Goal: Transaction & Acquisition: Purchase product/service

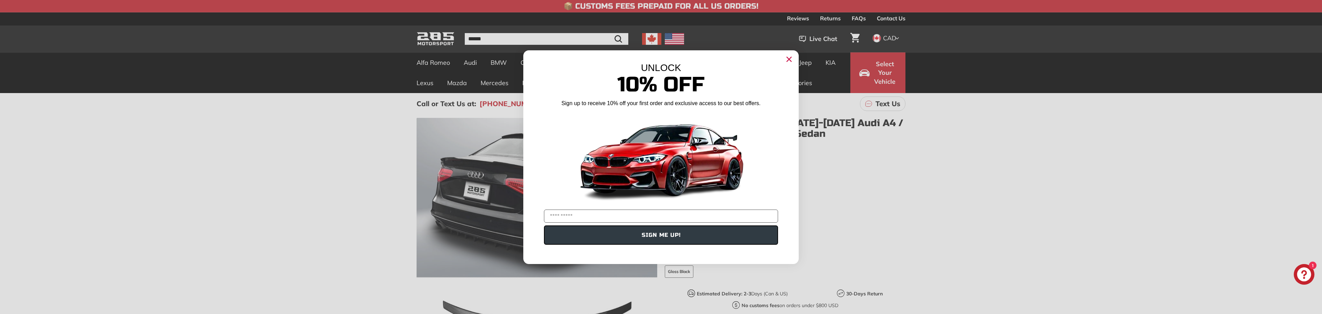
click at [792, 59] on circle "Close dialog" at bounding box center [789, 59] width 10 height 10
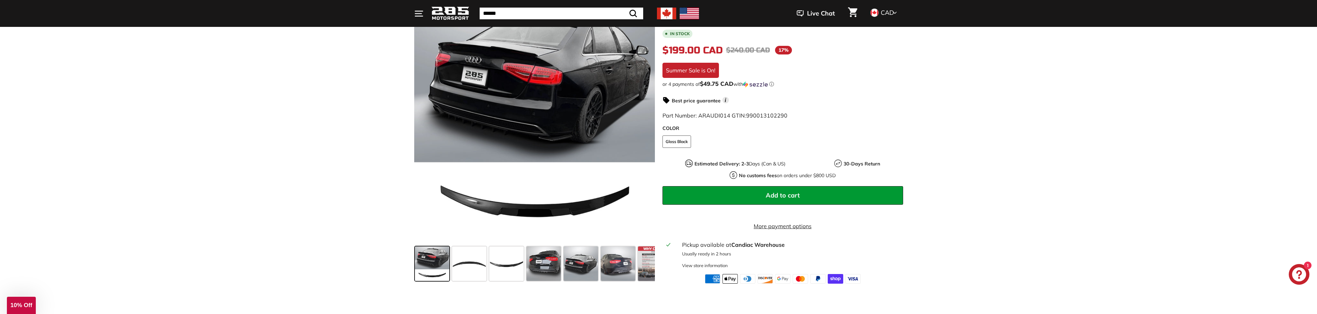
scroll to position [172, 0]
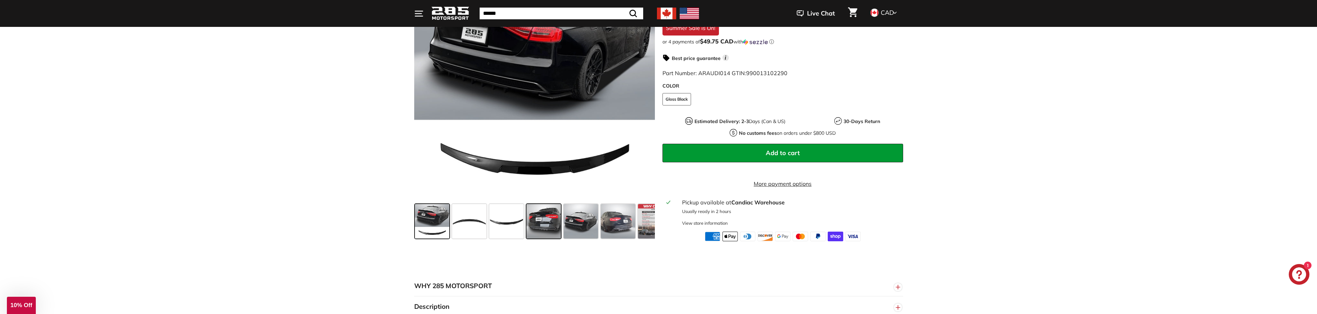
click at [540, 226] on span at bounding box center [544, 221] width 34 height 34
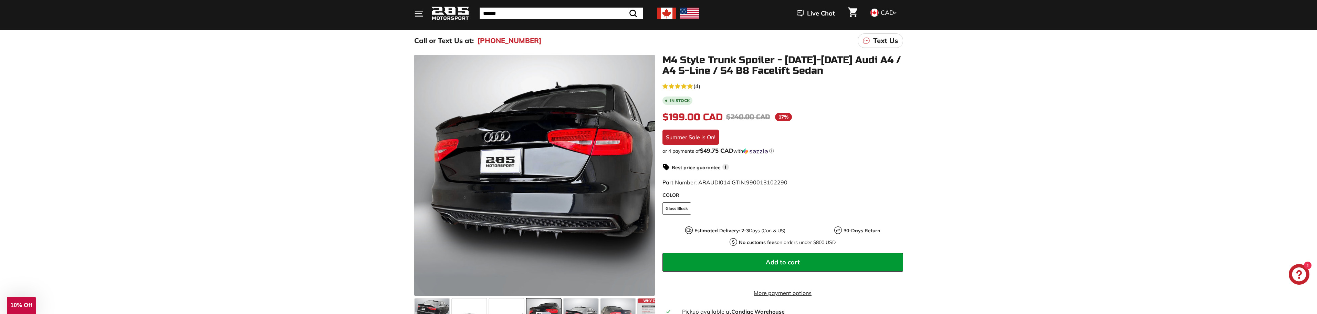
scroll to position [0, 0]
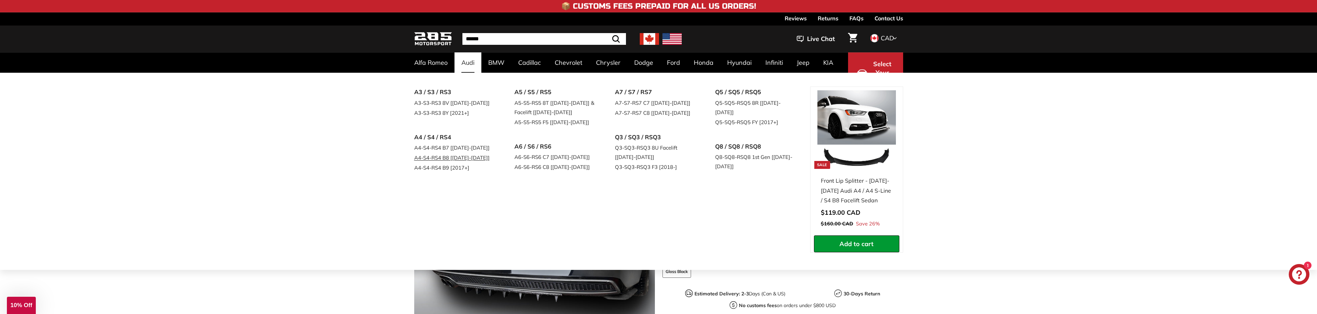
click at [451, 157] on link "A4-S4-RS4 B8 [[DATE]-[DATE]]" at bounding box center [454, 158] width 81 height 10
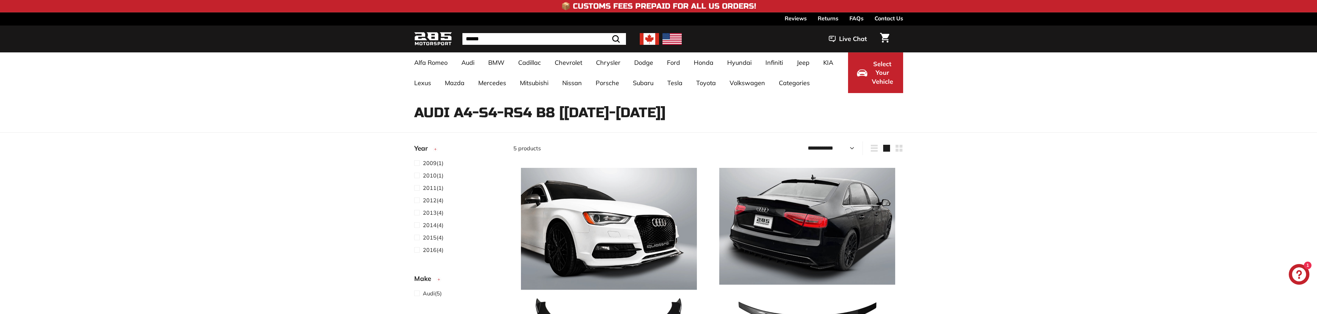
select select "**********"
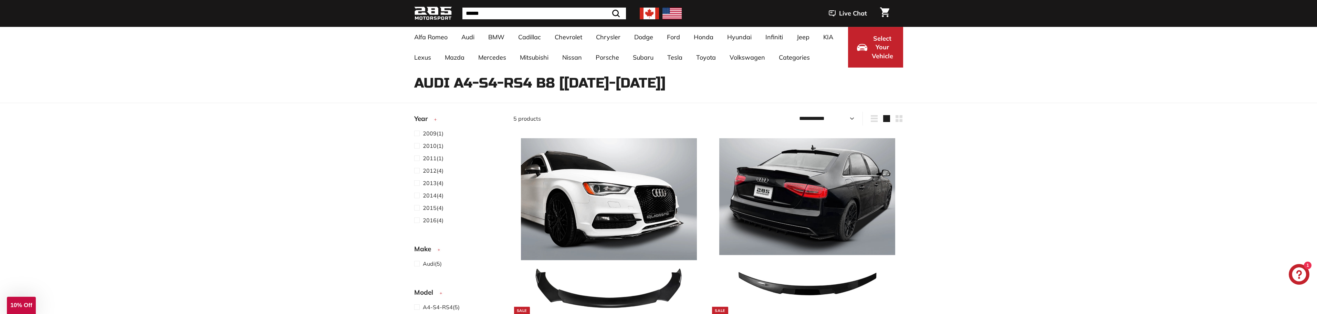
scroll to position [103, 0]
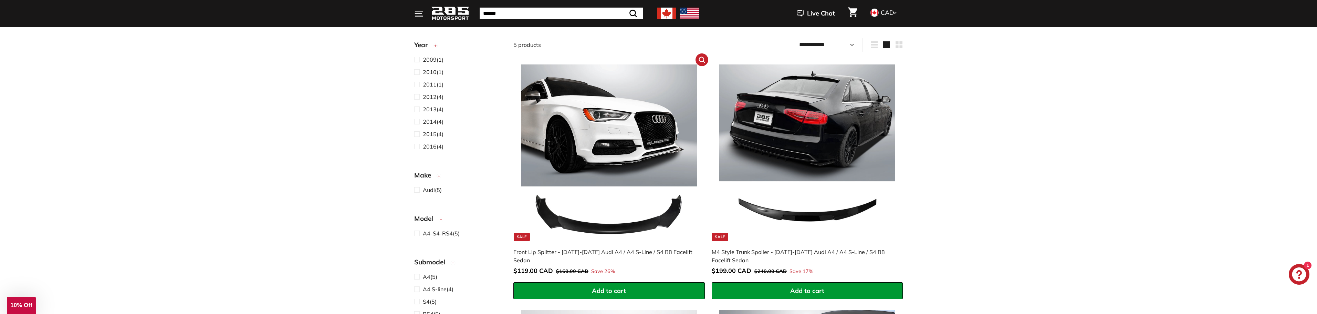
click at [606, 153] on img at bounding box center [609, 152] width 176 height 176
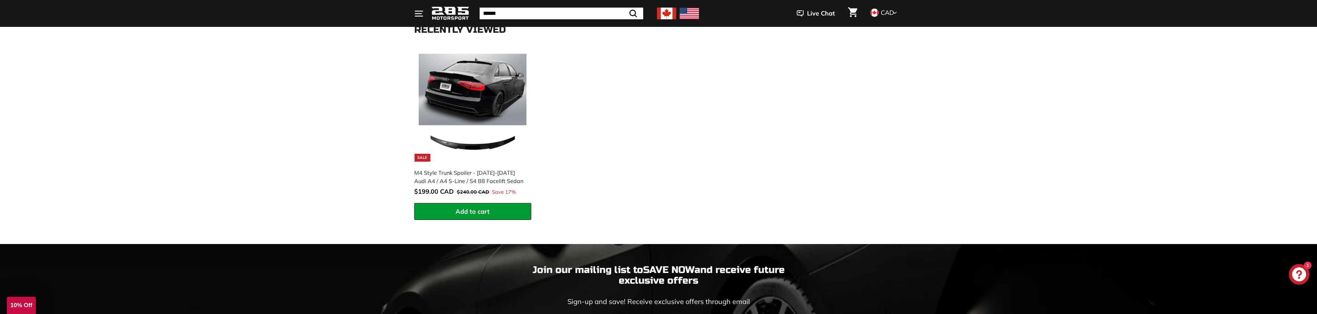
scroll to position [930, 0]
